Goal: Task Accomplishment & Management: Complete application form

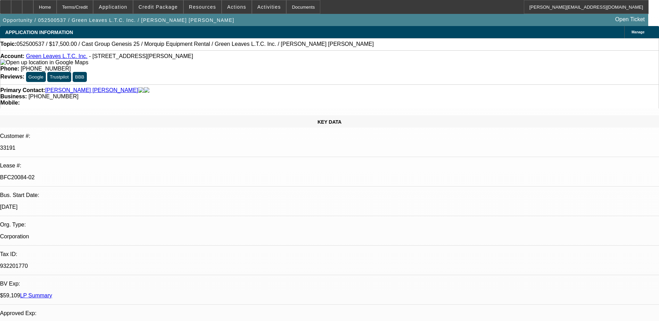
select select "0"
select select "2"
select select "0"
select select "2"
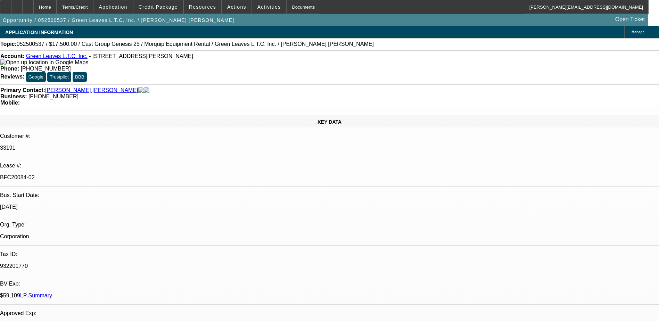
select select "0"
select select "2"
select select "0"
select select "2"
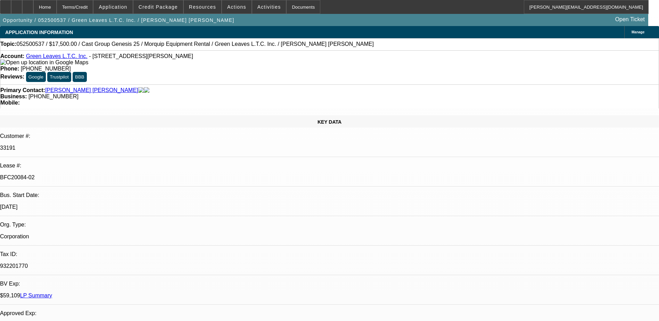
select select "0"
select select "1"
select select "2"
select select "6"
select select "1"
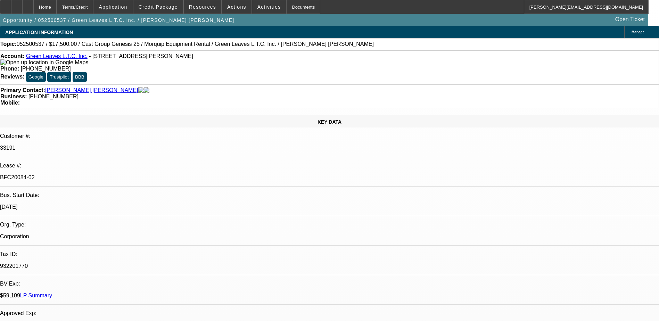
select select "2"
select select "6"
select select "1"
select select "2"
select select "6"
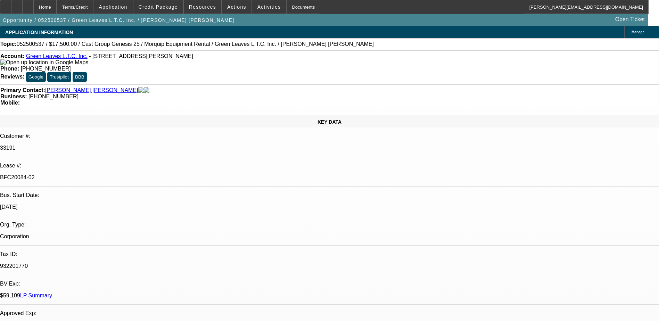
select select "1"
select select "2"
select select "6"
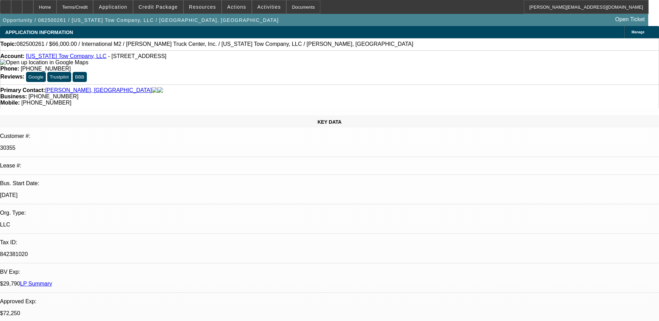
select select "0"
select select "2"
select select "0"
select select "2"
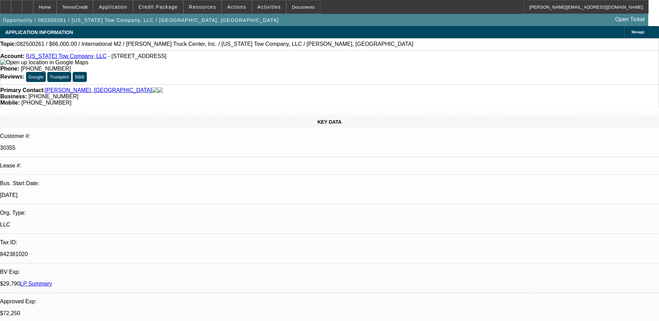
select select "0"
select select "2"
select select "0"
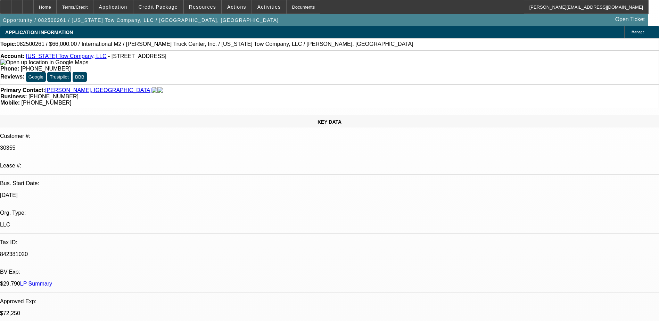
select select "2"
select select "0"
select select "1"
select select "2"
select select "6"
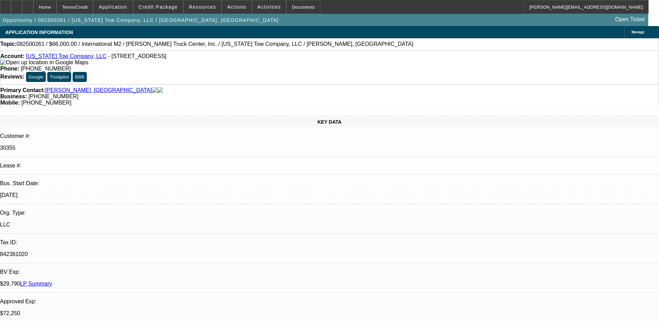
select select "1"
select select "2"
select select "6"
select select "1"
select select "2"
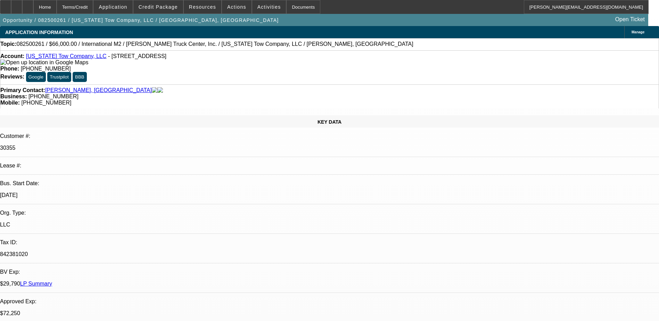
select select "6"
select select "1"
select select "2"
select select "6"
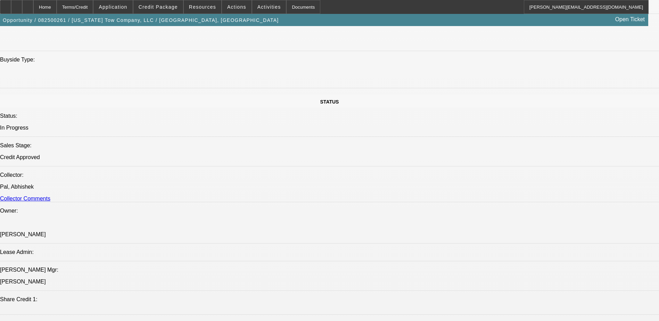
scroll to position [642, 0]
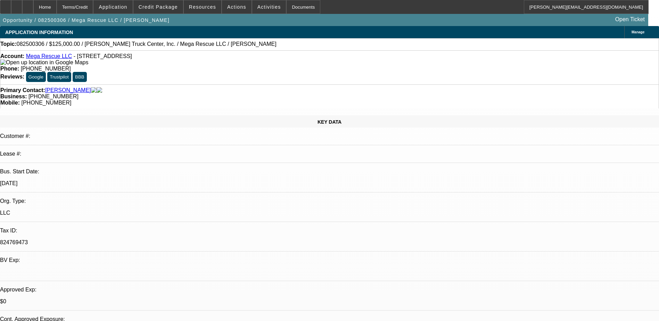
select select "0"
select select "2"
select select "0.1"
select select "4"
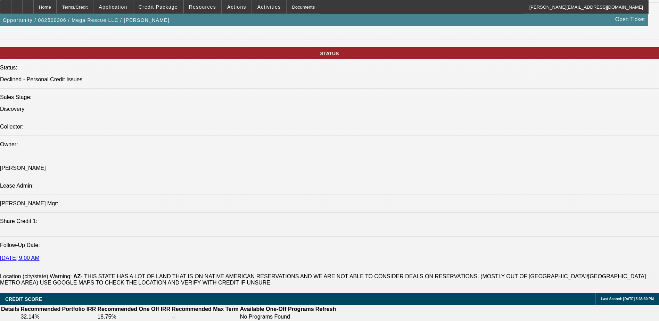
scroll to position [451, 0]
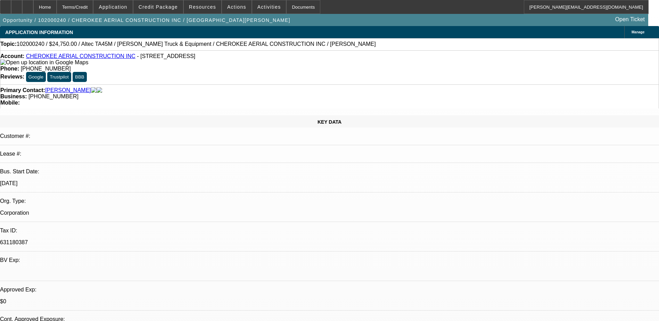
select select "0"
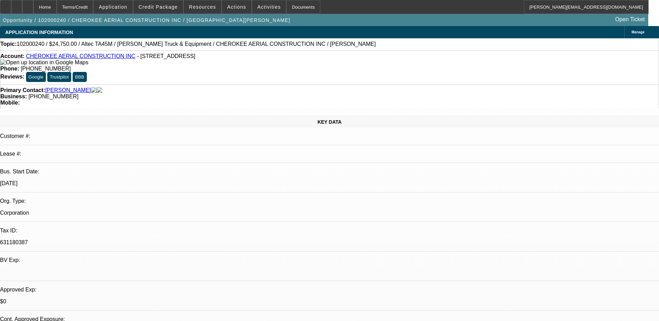
select select "0.1"
select select "0"
select select "0.1"
select select "0"
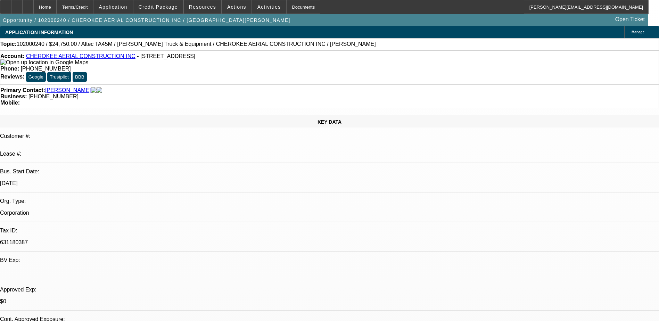
select select "0"
select select "0.1"
select select "1"
select select "6"
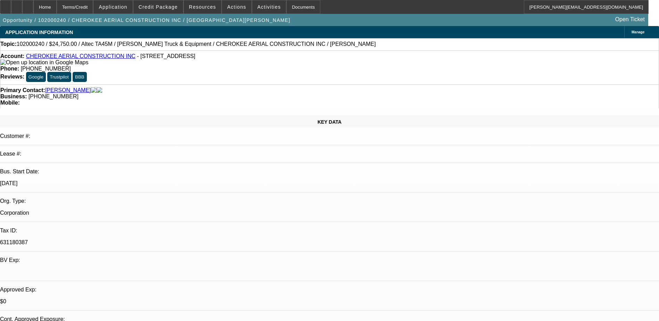
select select "1"
select select "4"
select select "1"
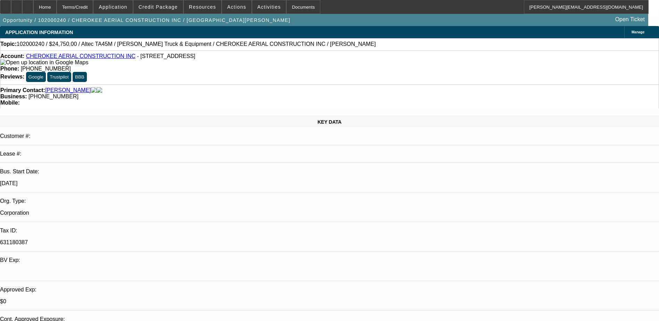
select select "4"
select select "1"
select select "4"
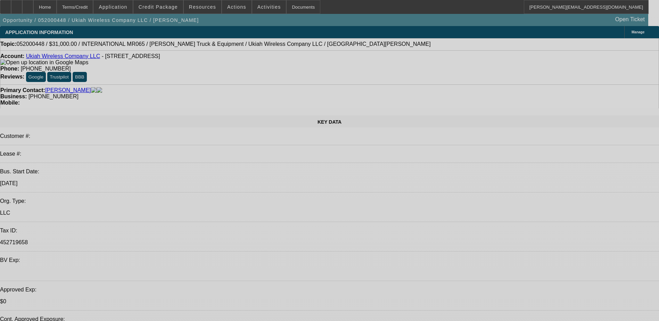
select select "0"
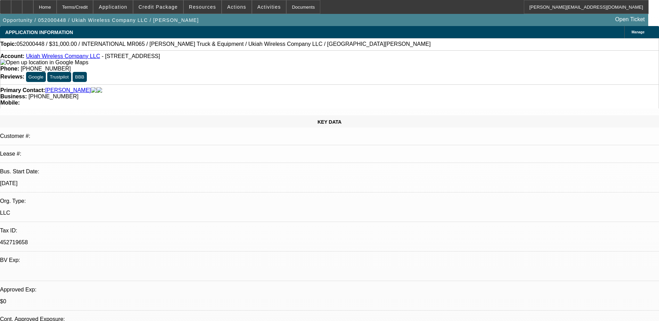
select select "0"
select select "0.1"
select select "0"
select select "0.1"
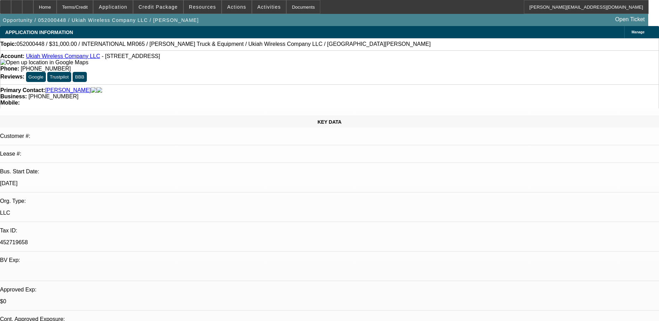
select select "1"
select select "4"
select select "1"
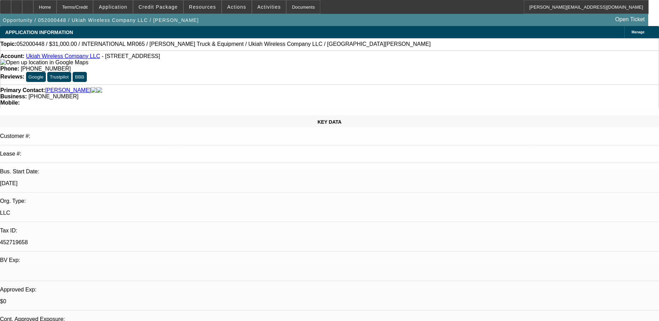
select select "4"
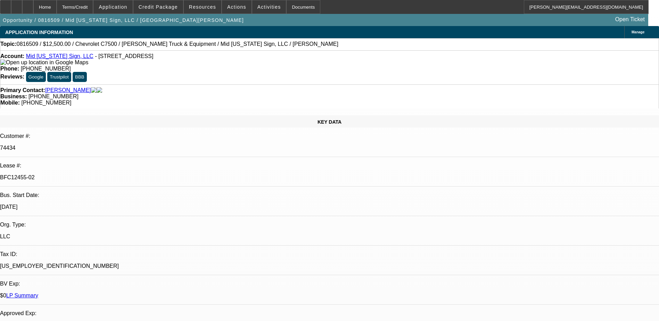
select select "0"
select select "2"
select select "0"
select select "2"
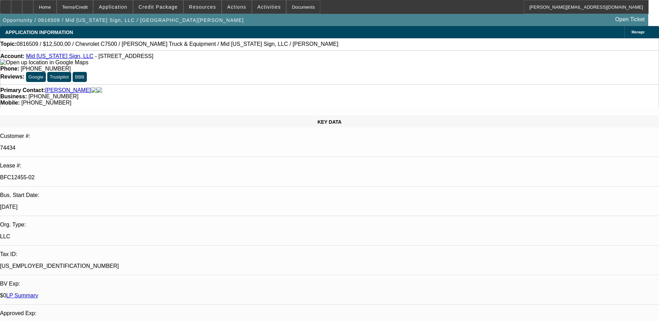
select select "0.1"
select select "0"
select select "2"
select select "0.1"
select select "1"
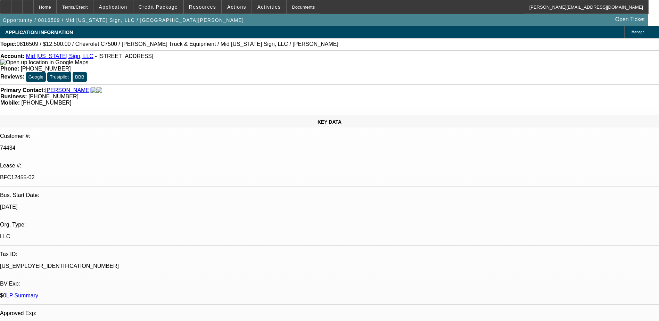
select select "2"
select select "6"
select select "1"
select select "2"
select select "4"
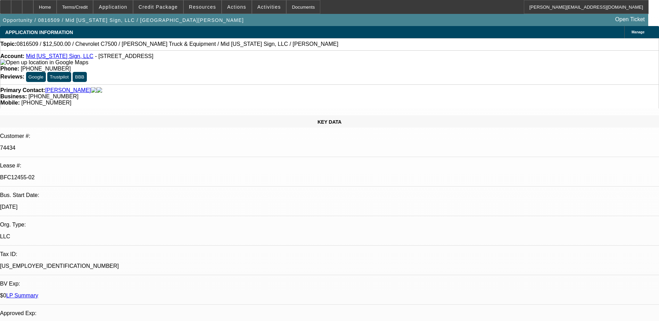
select select "1"
select select "2"
select select "4"
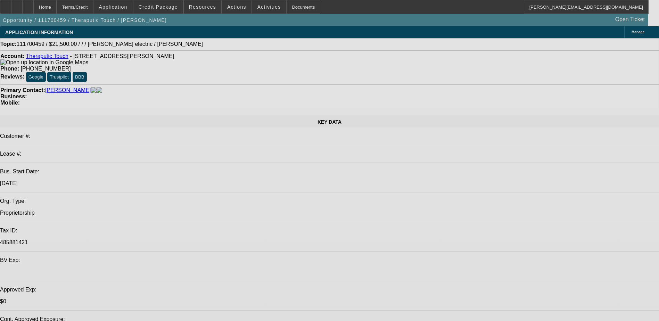
select select "0"
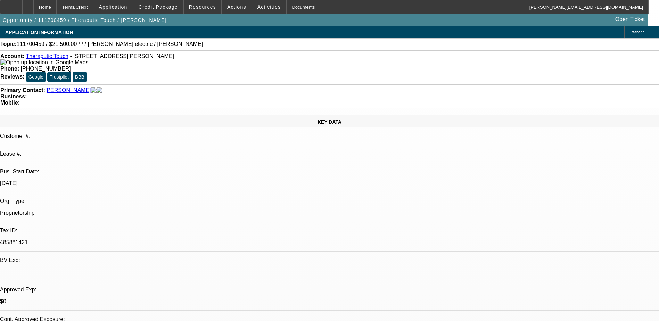
select select "0"
select select "1"
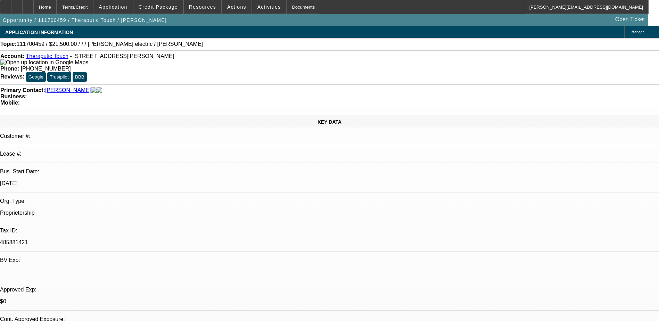
select select "1"
select select "6"
select select "1"
select select "6"
